Goal: Communication & Community: Share content

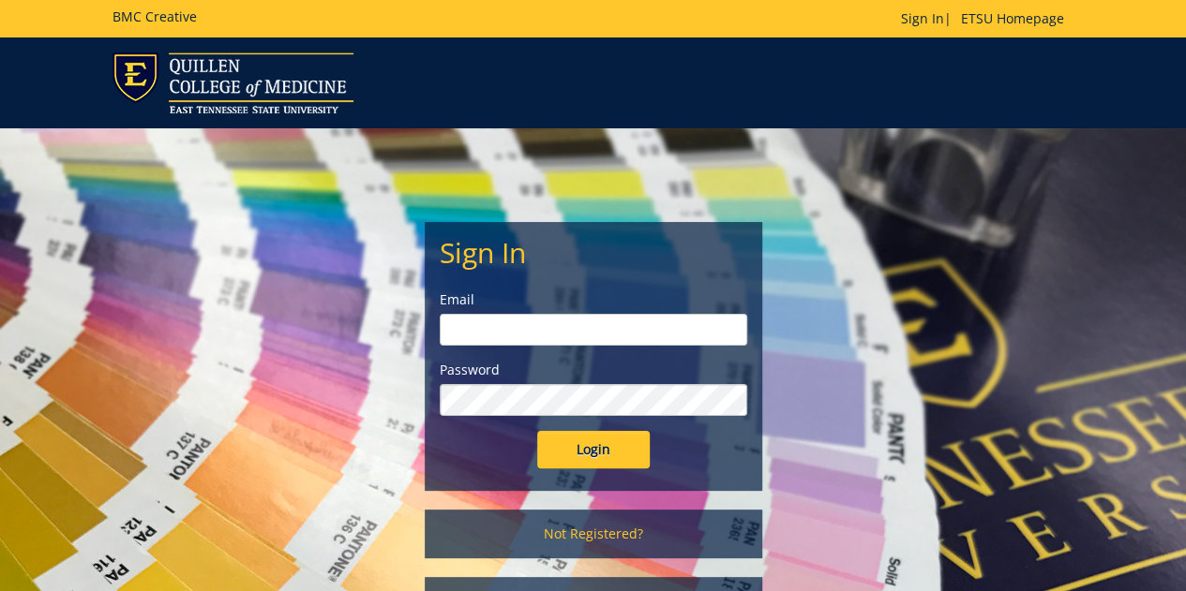
type input "[EMAIL_ADDRESS][DOMAIN_NAME]"
click at [588, 445] on input "Login" at bounding box center [593, 449] width 112 height 37
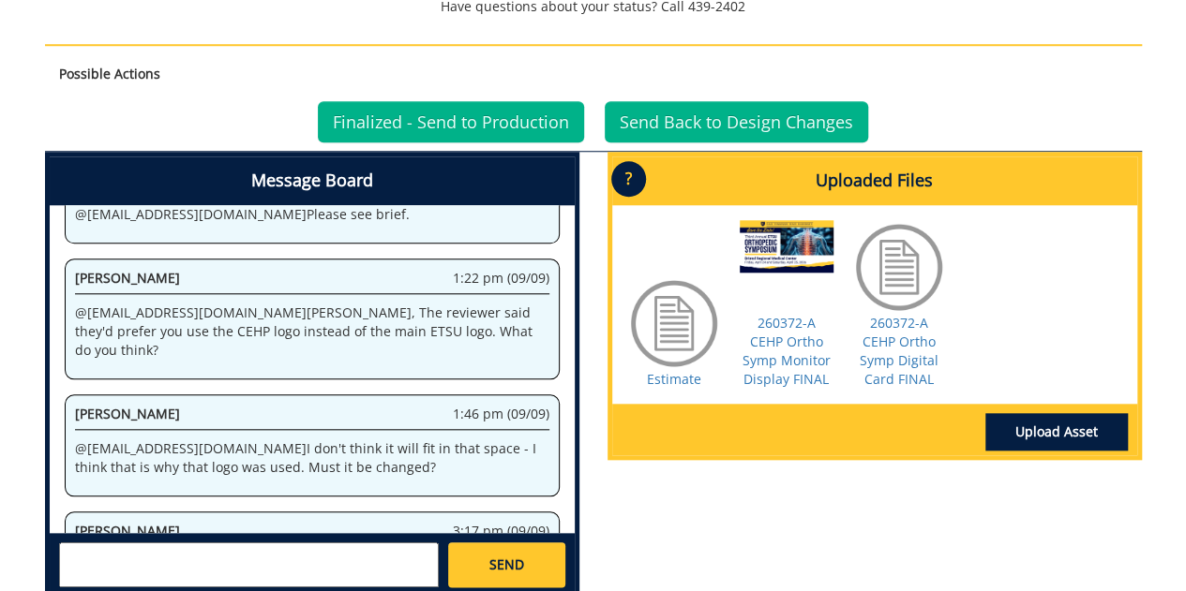
scroll to position [757, 0]
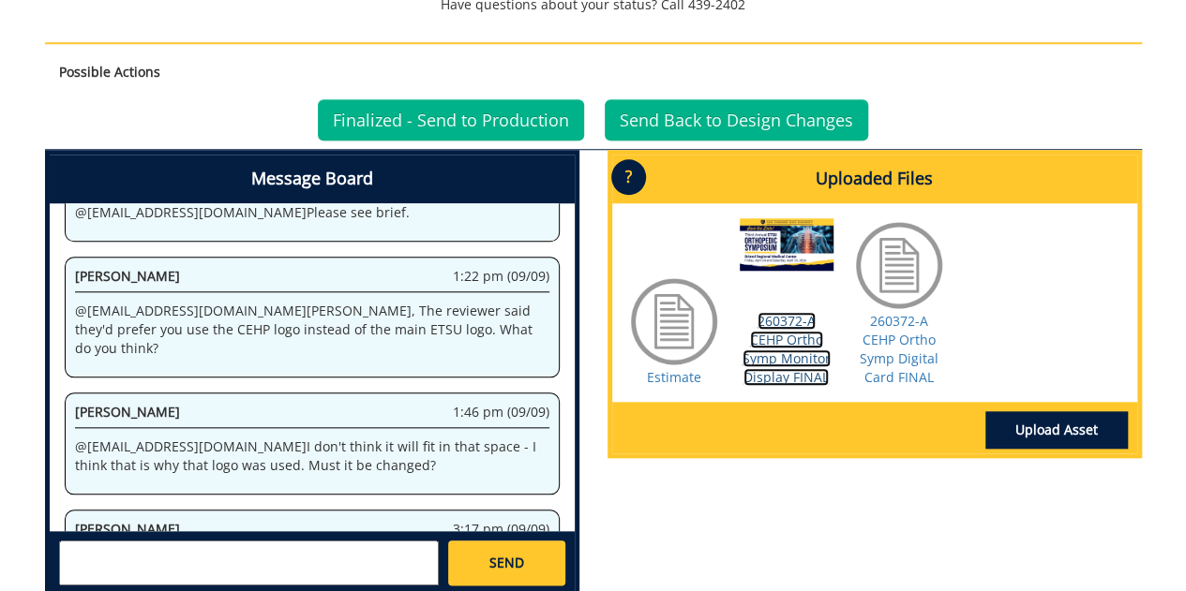
click at [778, 331] on link "260372-A CEHP Ortho Symp Monitor Display FINAL" at bounding box center [786, 349] width 88 height 74
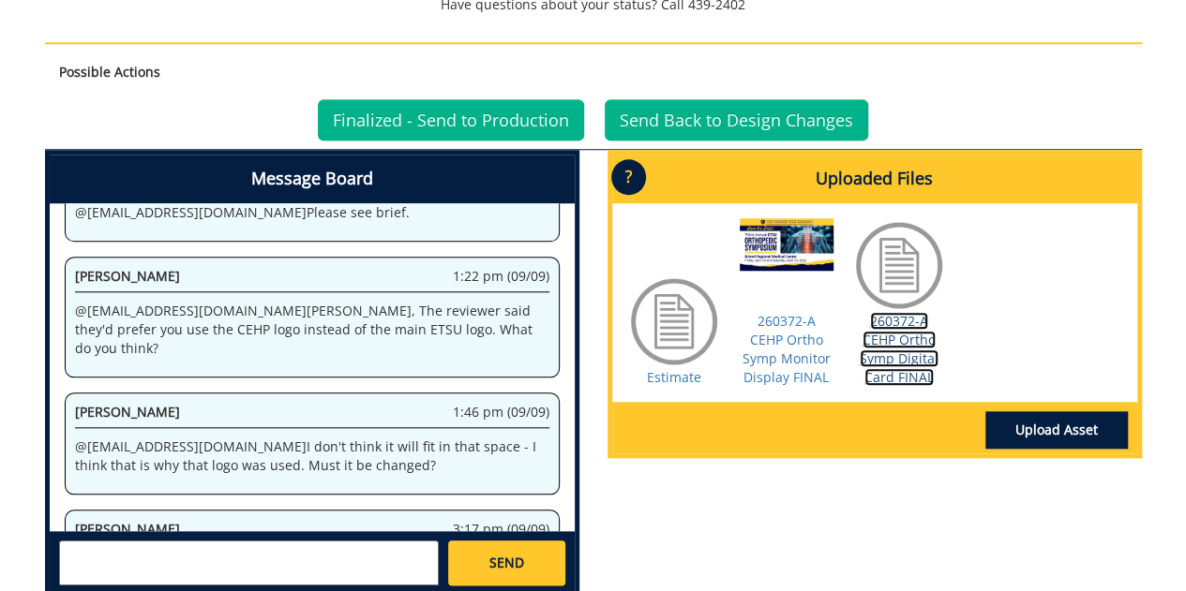
click at [919, 323] on link "260372-A CEHP Ortho Symp Digital Card FINAL" at bounding box center [898, 349] width 79 height 74
click at [286, 541] on textarea at bounding box center [249, 563] width 380 height 45
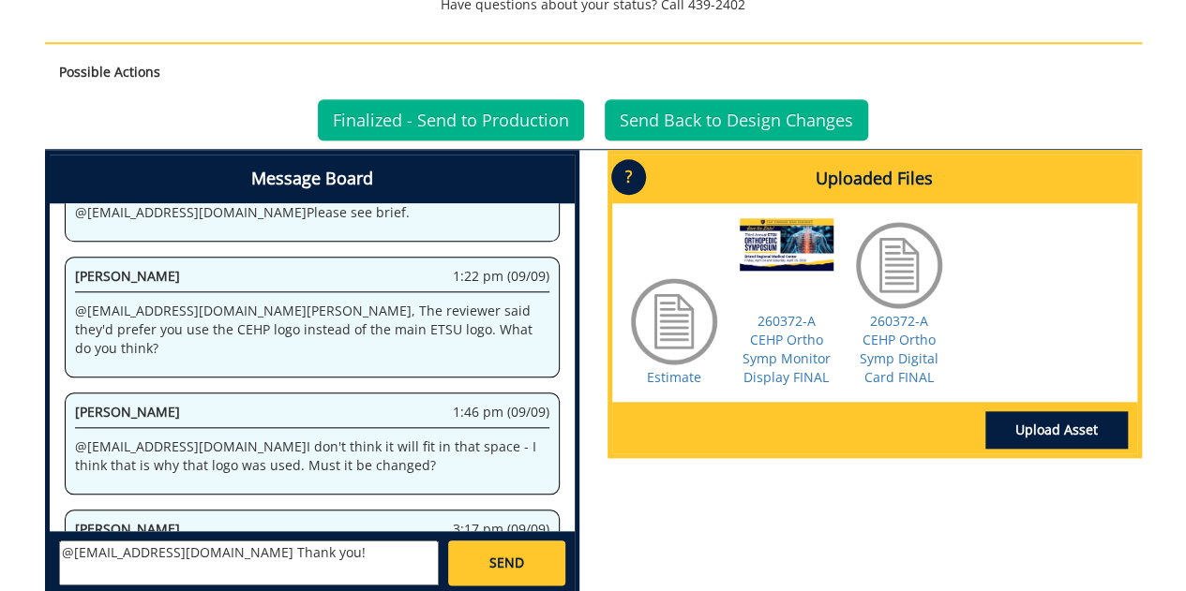
type textarea "@[EMAIL_ADDRESS][DOMAIN_NAME] Thank you!"
click at [484, 547] on link "SEND" at bounding box center [506, 563] width 116 height 45
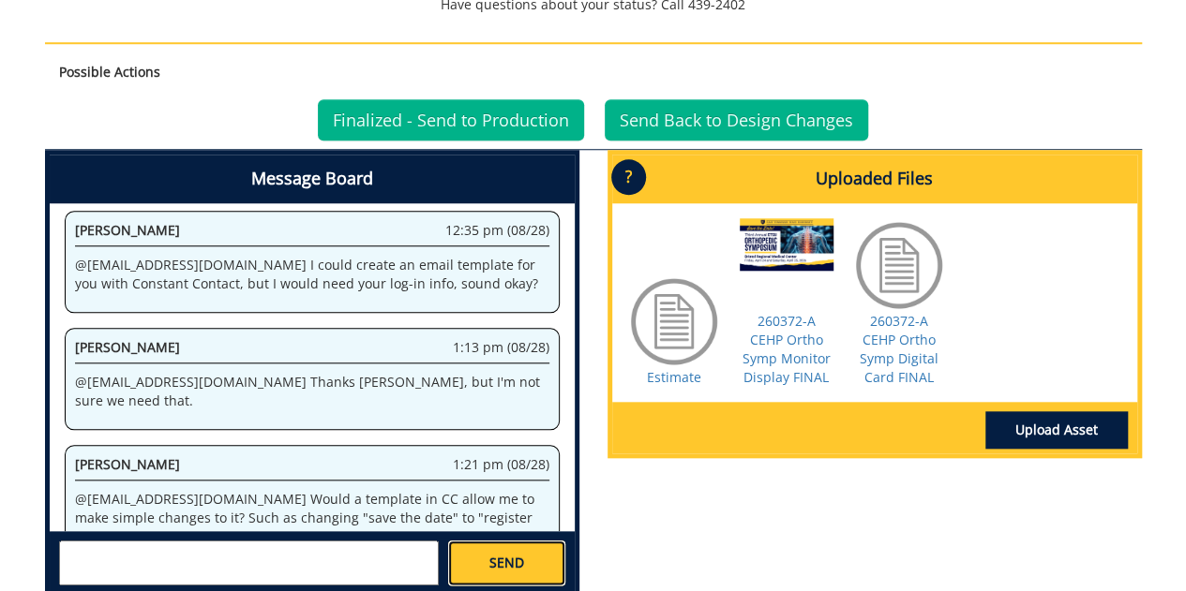
scroll to position [228325, 0]
